Goal: Find specific page/section: Find specific page/section

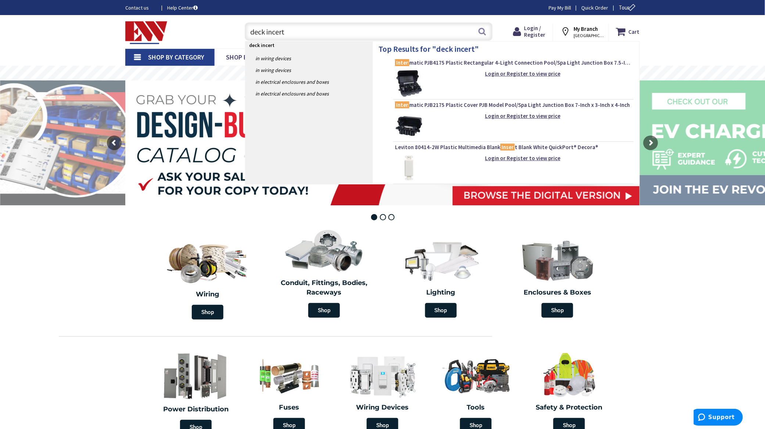
type input "deck incerts"
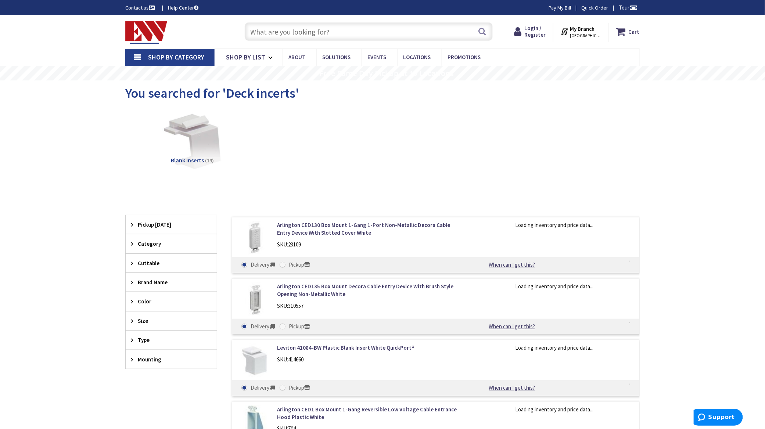
click at [277, 36] on input "text" at bounding box center [369, 31] width 248 height 18
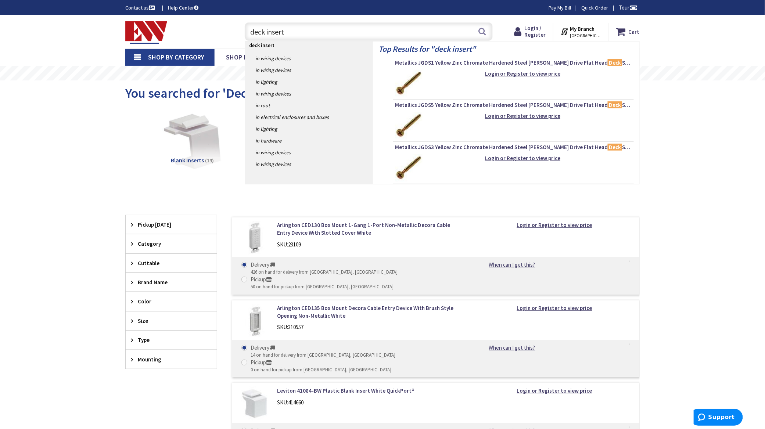
type input "deck inserts"
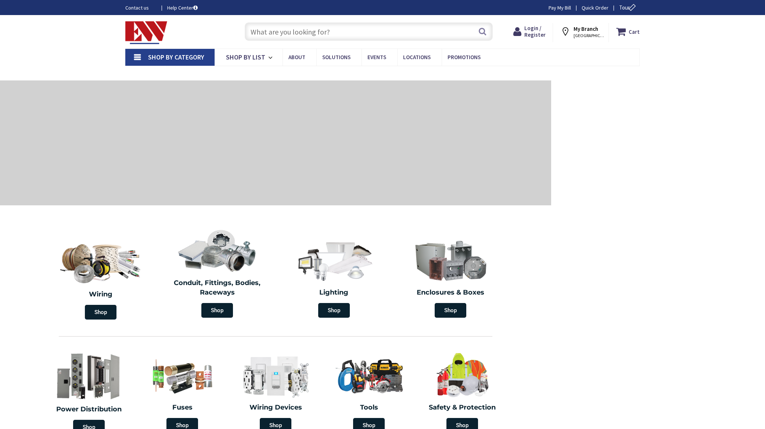
drag, startPoint x: 0, startPoint y: 0, endPoint x: 278, endPoint y: 31, distance: 279.4
click at [281, 28] on input "text" at bounding box center [369, 31] width 248 height 18
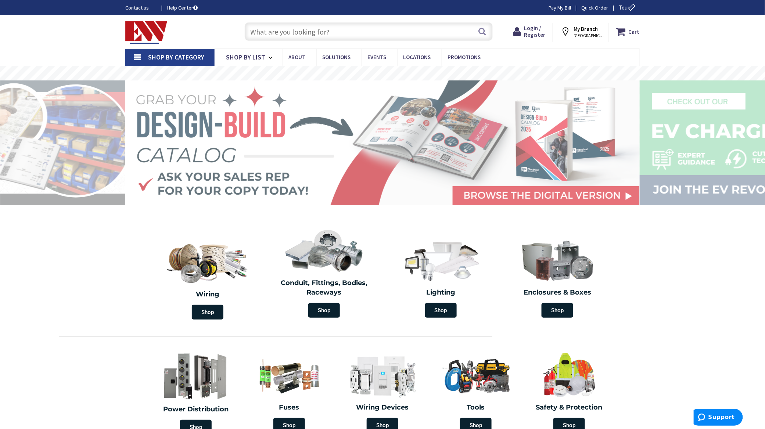
paste input "deck inserts"
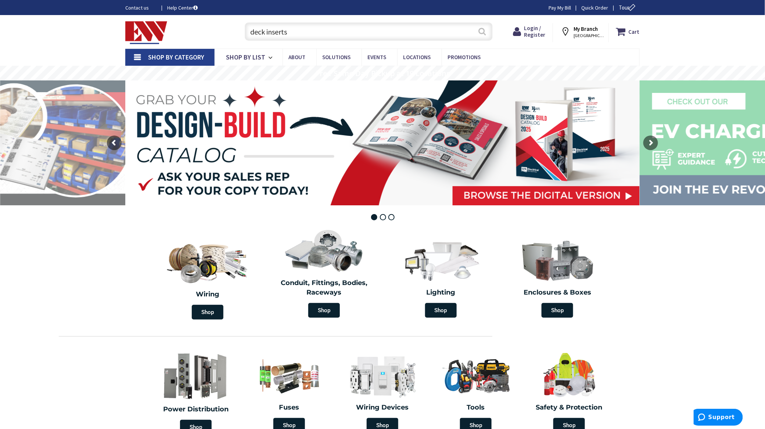
type input "deck inserts"
click at [483, 31] on button "Search" at bounding box center [482, 31] width 10 height 17
